Goal: Transaction & Acquisition: Download file/media

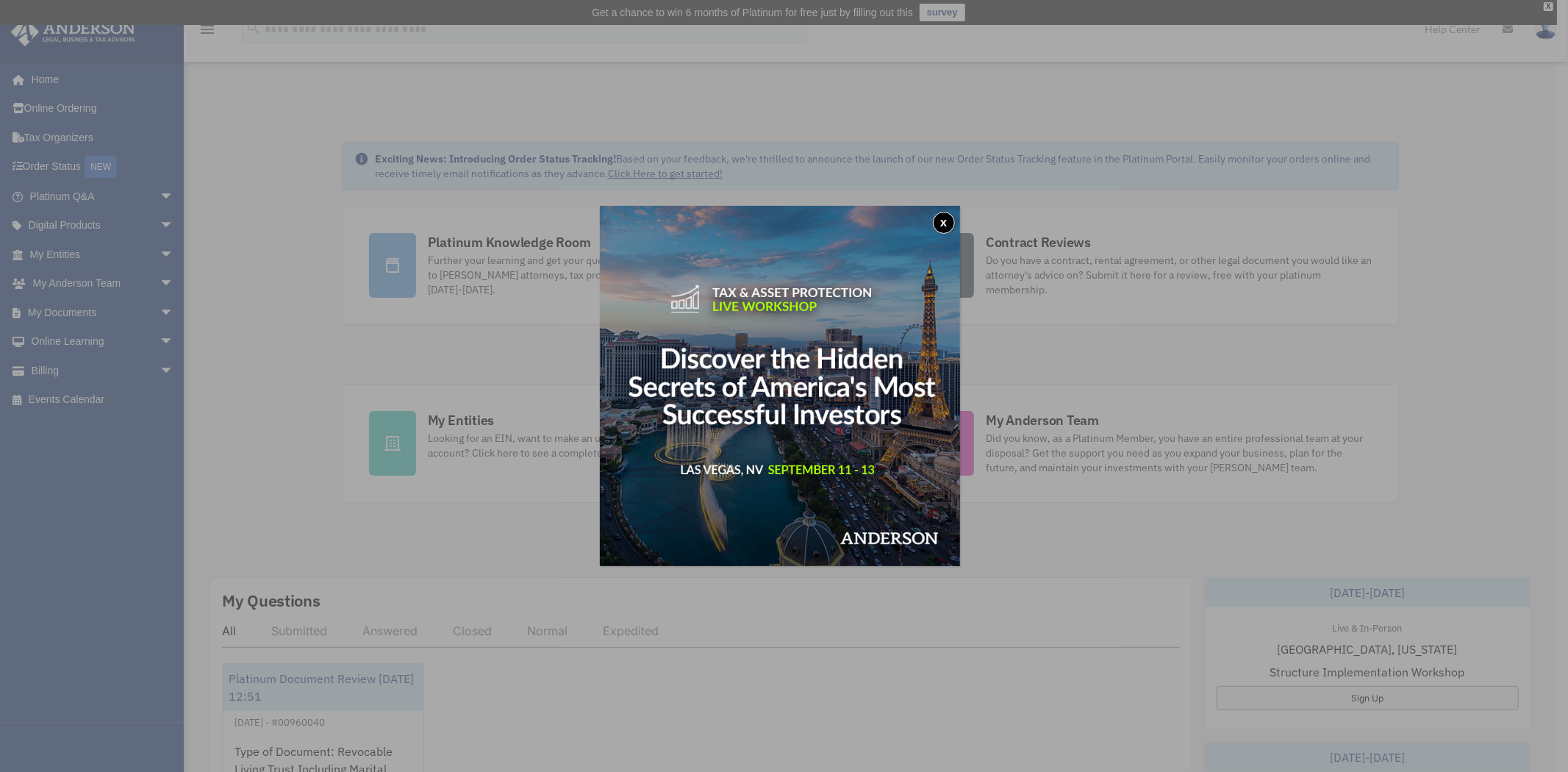
click at [948, 226] on button "x" at bounding box center [944, 223] width 22 height 22
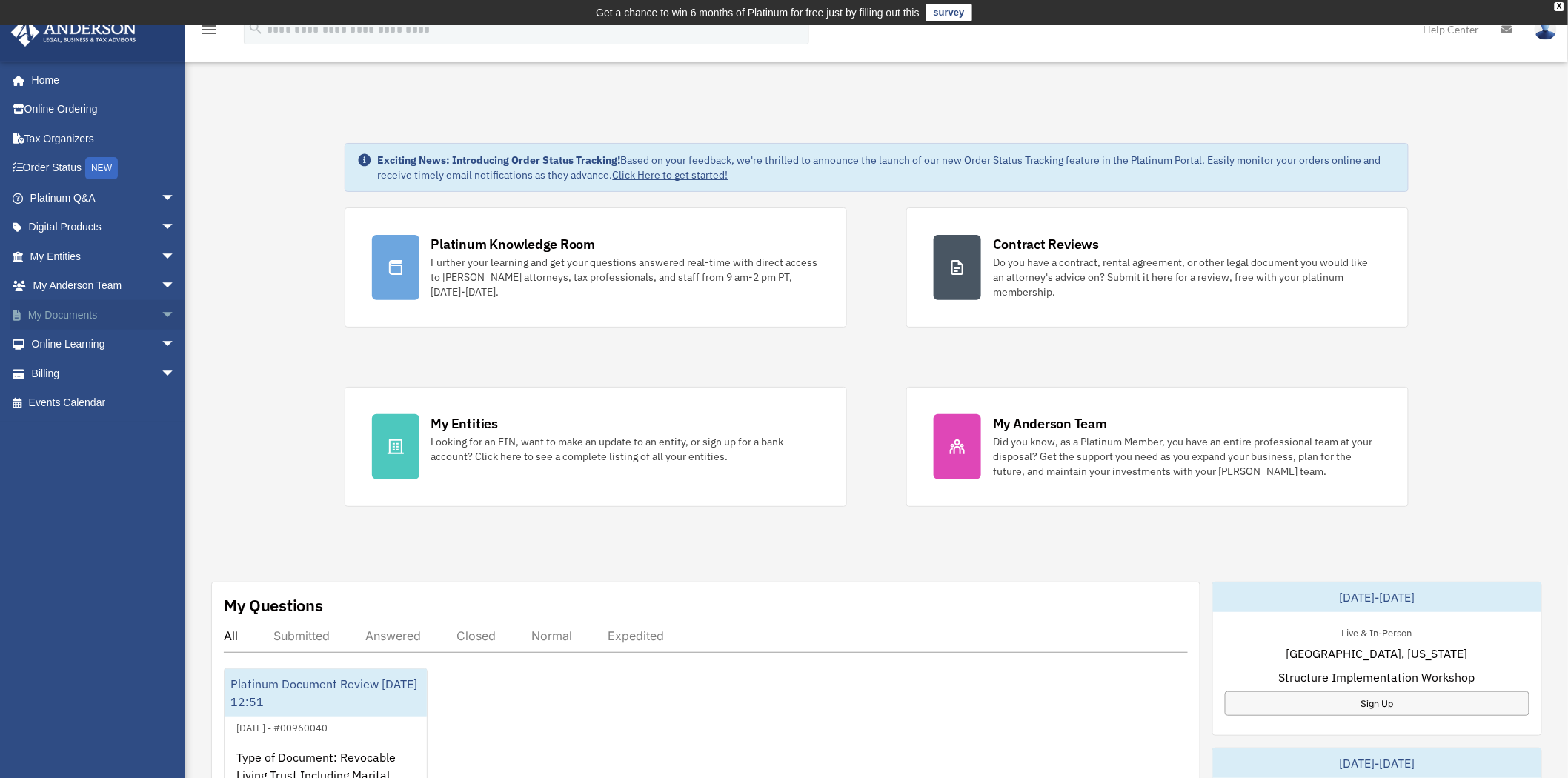
click at [94, 314] on link "My Documents arrow_drop_down" at bounding box center [104, 315] width 188 height 30
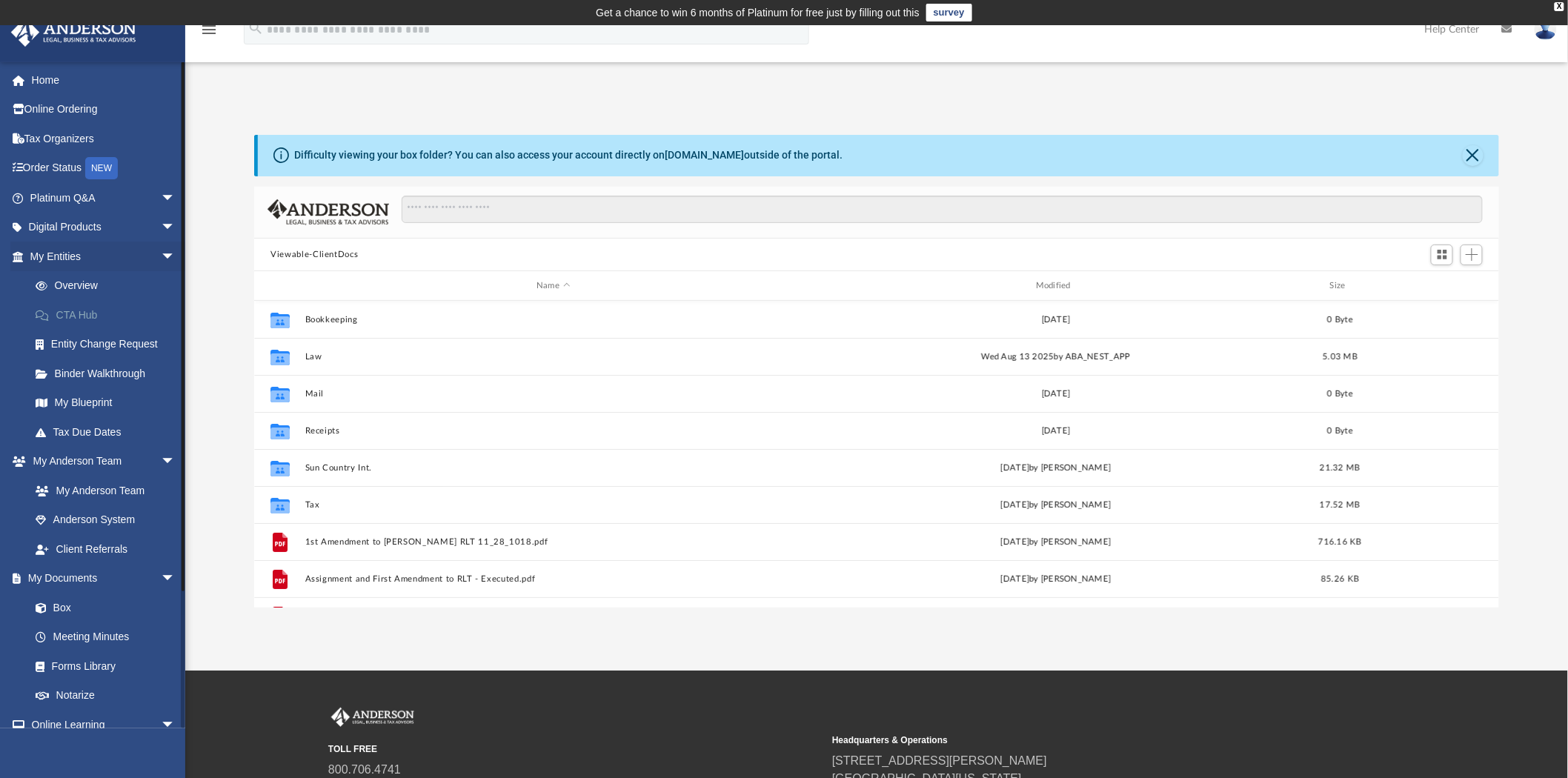
scroll to position [323, 1233]
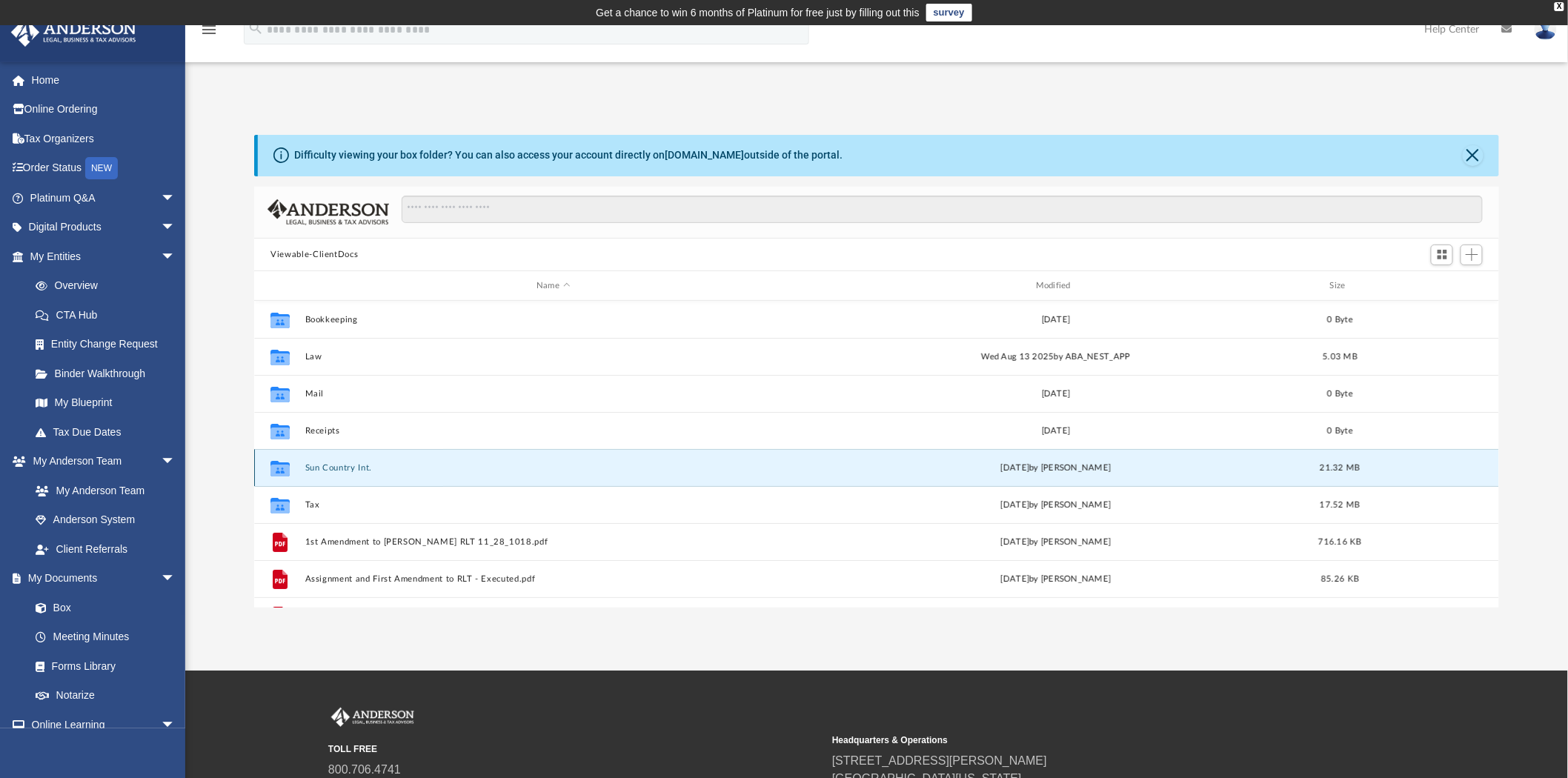
click at [324, 470] on button "Sun Country Int." at bounding box center [554, 467] width 496 height 9
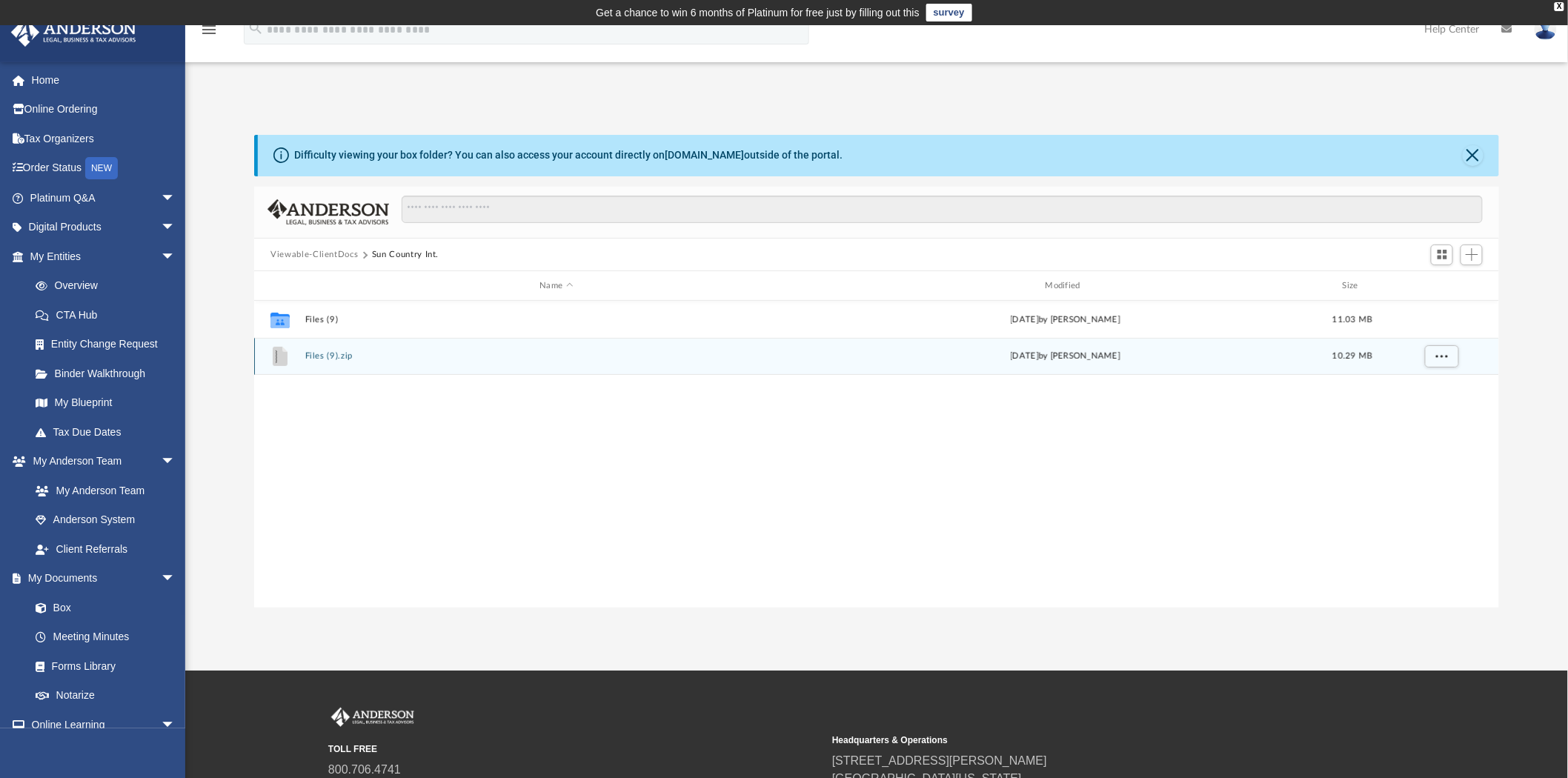
click at [280, 359] on icon "grid" at bounding box center [280, 356] width 15 height 19
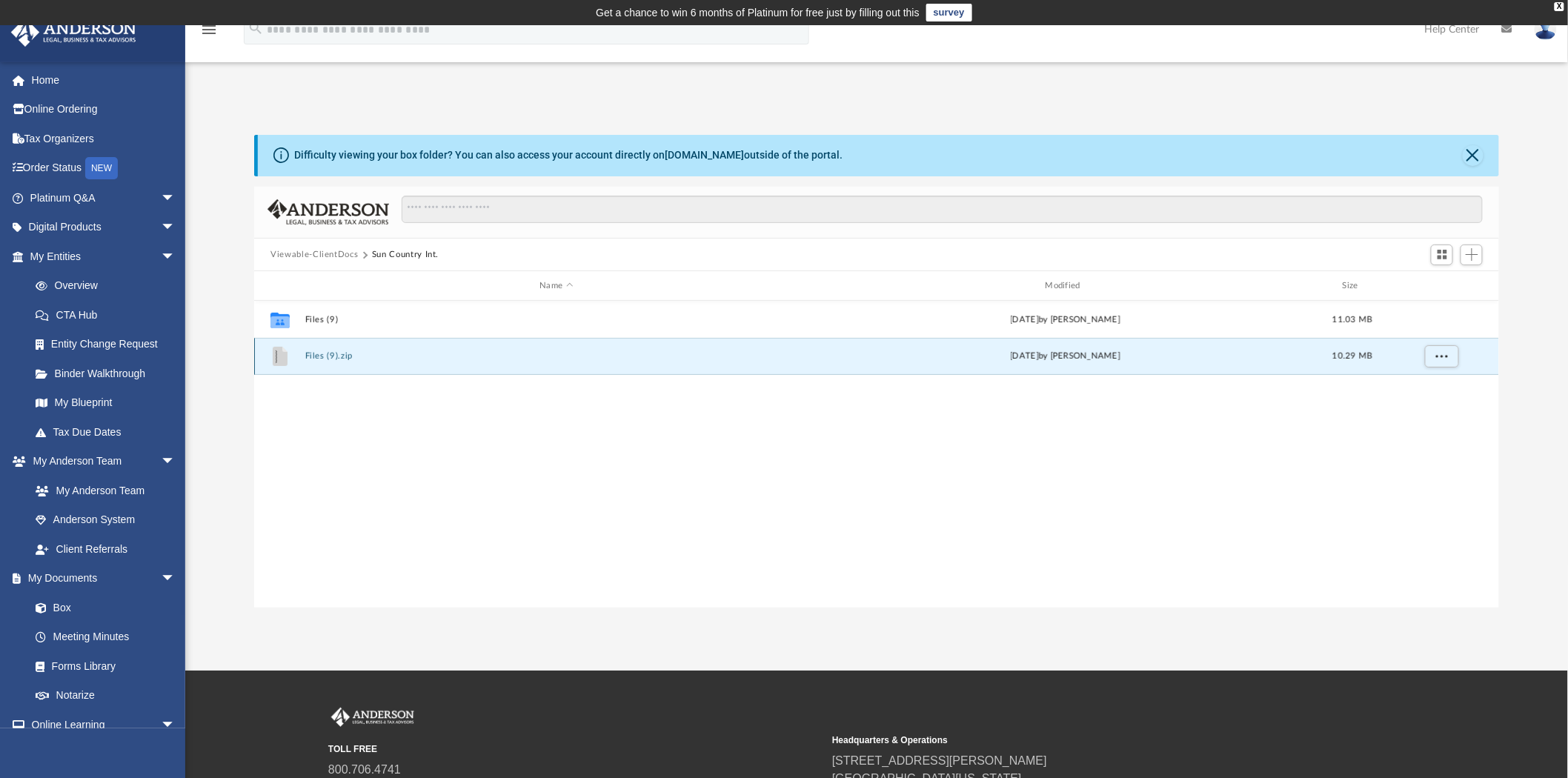
click at [280, 359] on icon "grid" at bounding box center [280, 356] width 15 height 19
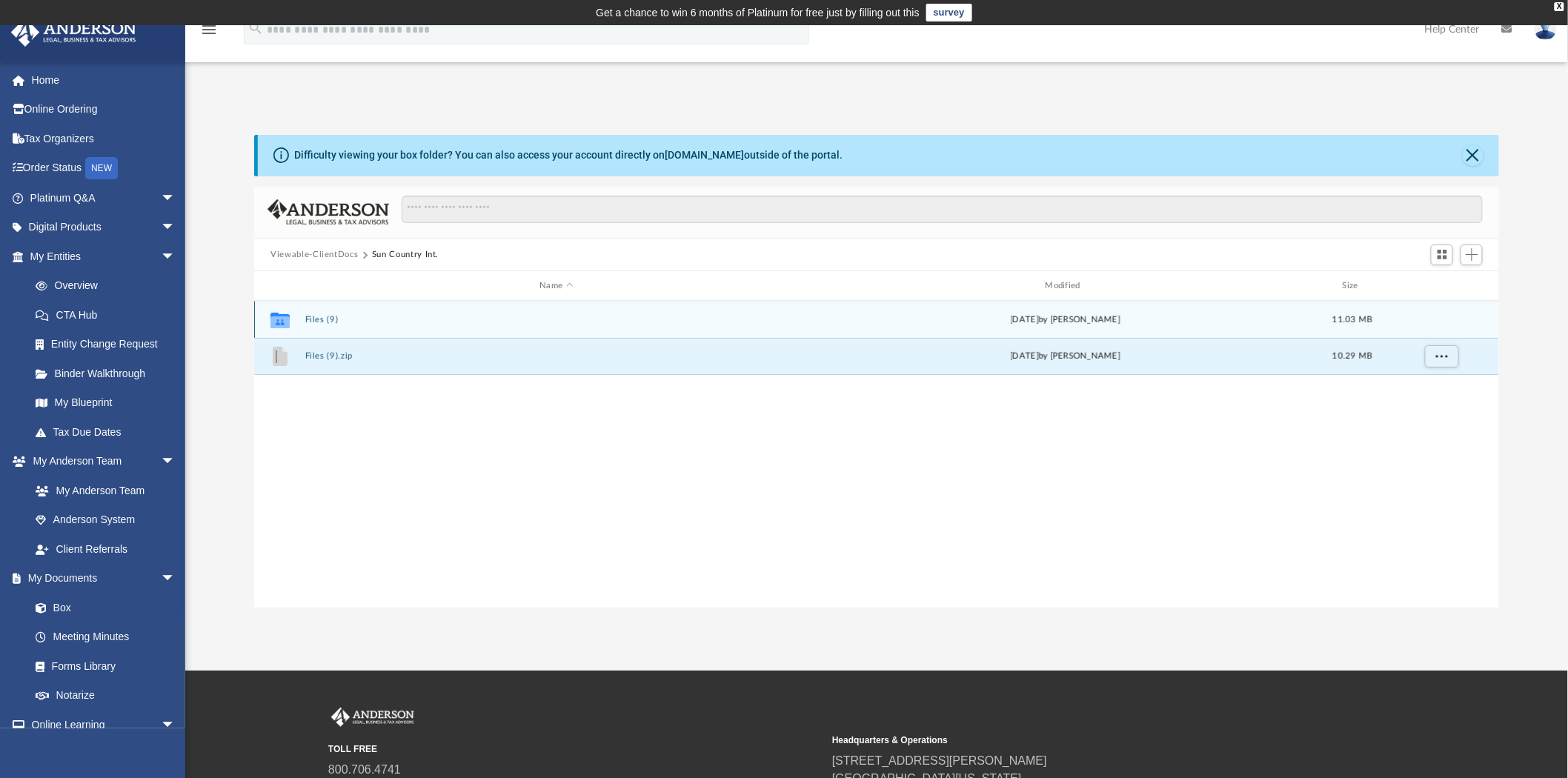
click at [283, 328] on icon "Collaborated Folder" at bounding box center [280, 320] width 24 height 24
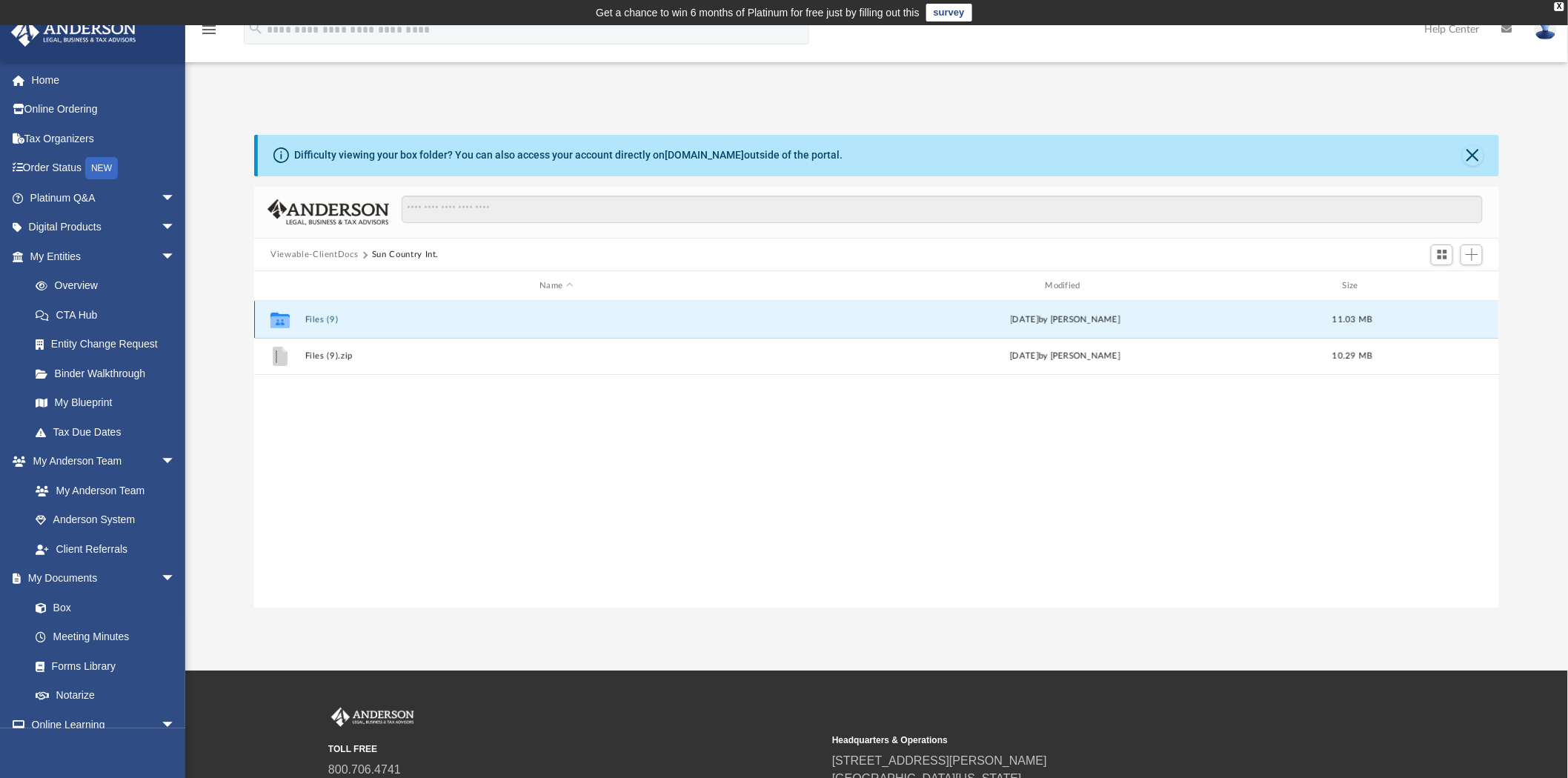
click at [283, 328] on icon "Collaborated Folder" at bounding box center [280, 320] width 24 height 24
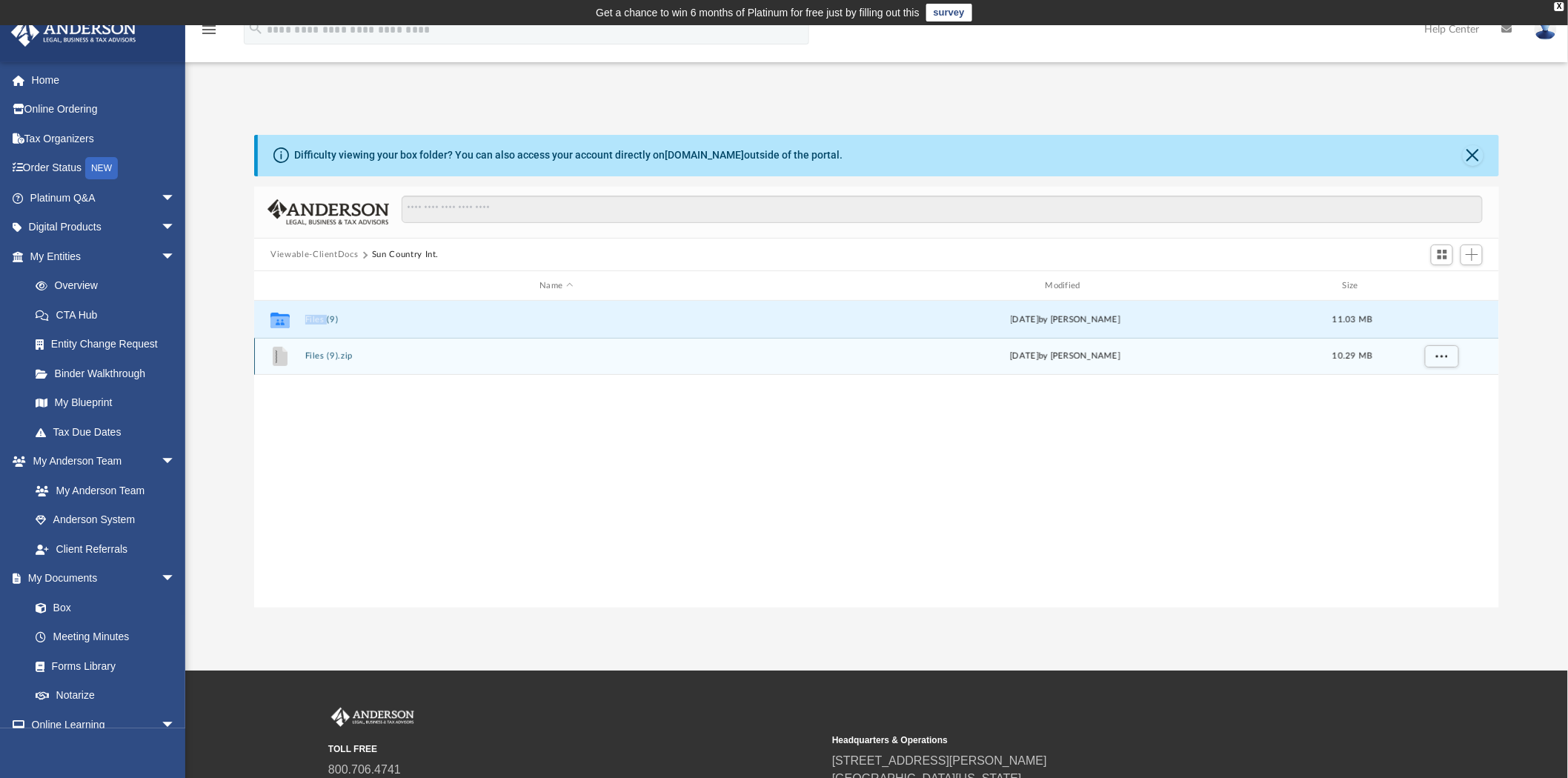
click at [337, 359] on button "Files (9).zip" at bounding box center [556, 356] width 503 height 9
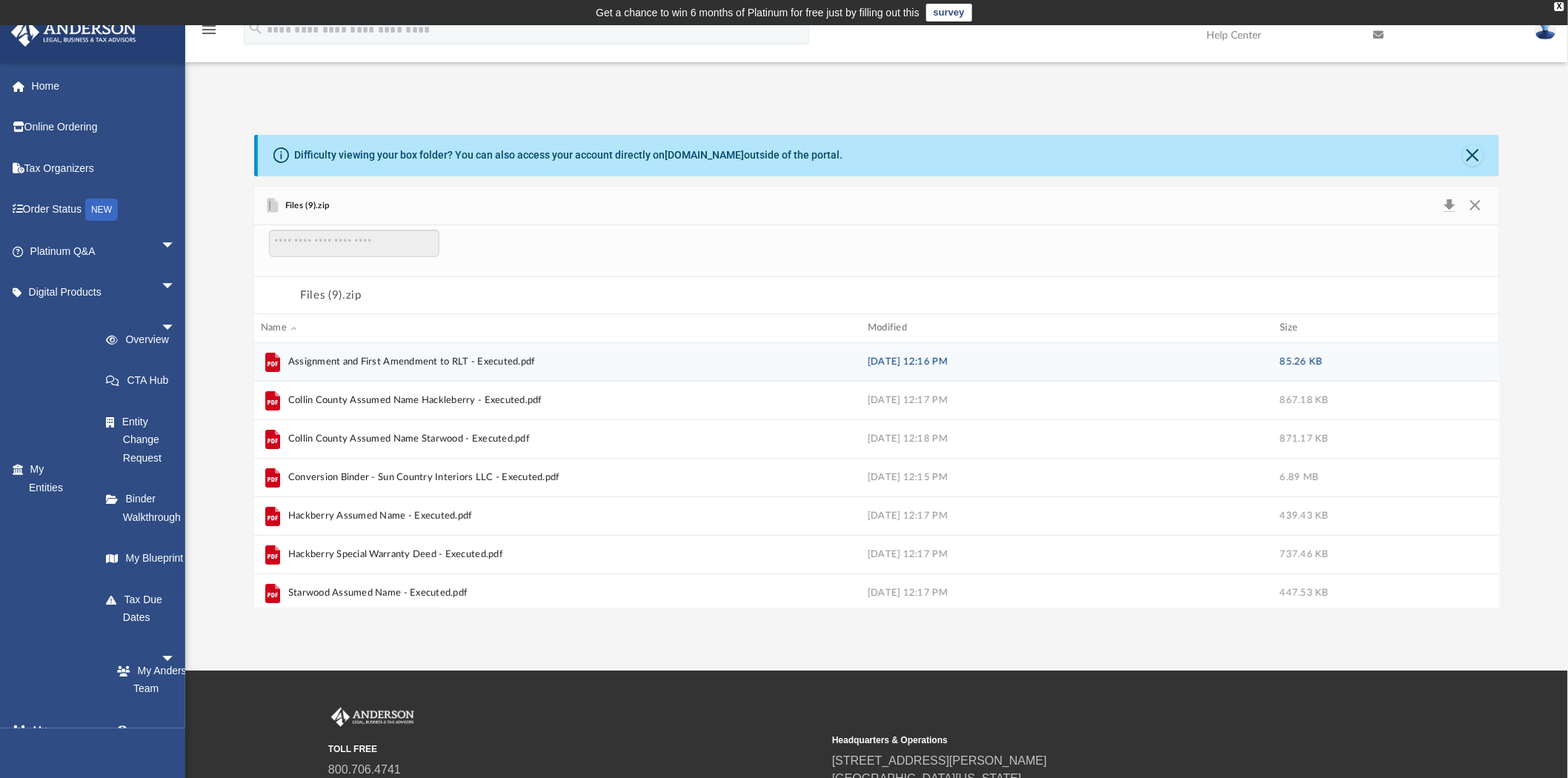
scroll to position [280, 1233]
